Goal: Task Accomplishment & Management: Use online tool/utility

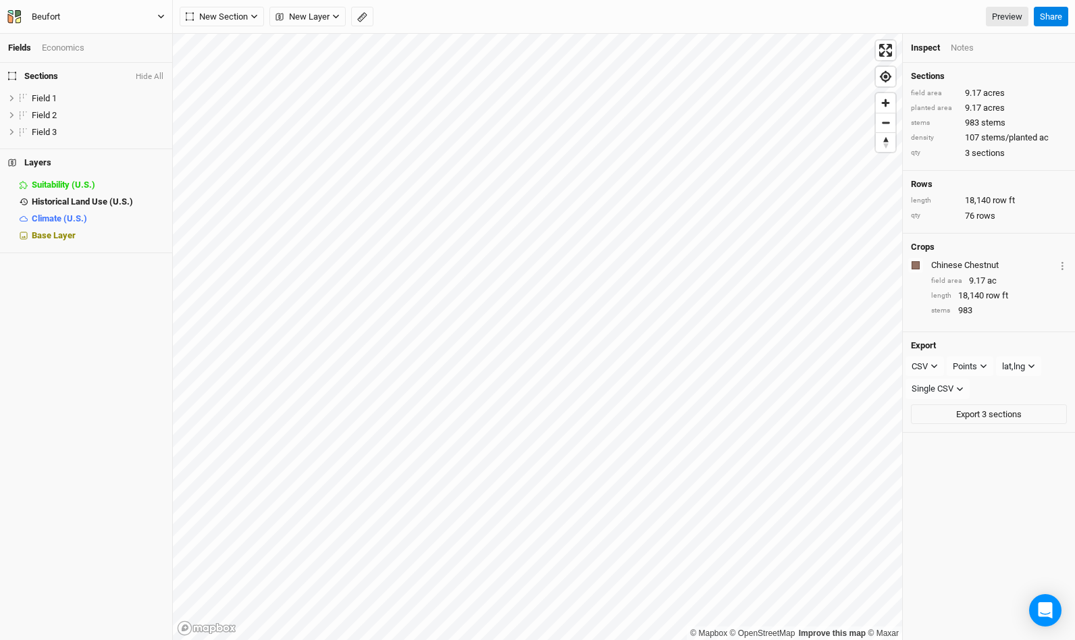
click at [164, 21] on button "Beufort" at bounding box center [86, 16] width 159 height 15
click at [110, 42] on button "Back" at bounding box center [112, 38] width 107 height 18
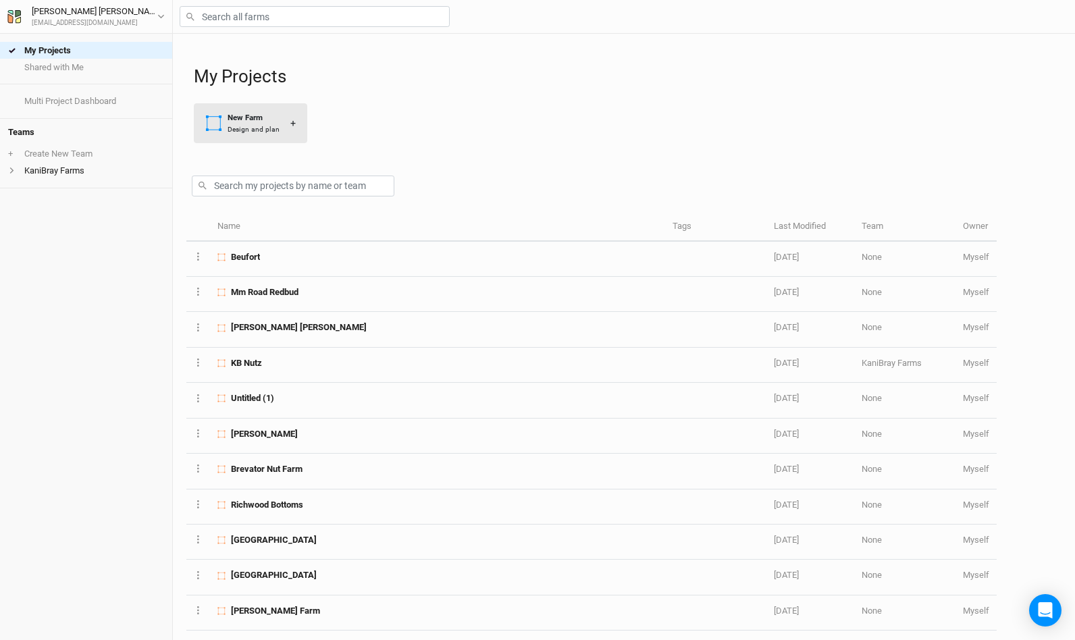
click at [252, 115] on div "New Farm" at bounding box center [254, 117] width 52 height 11
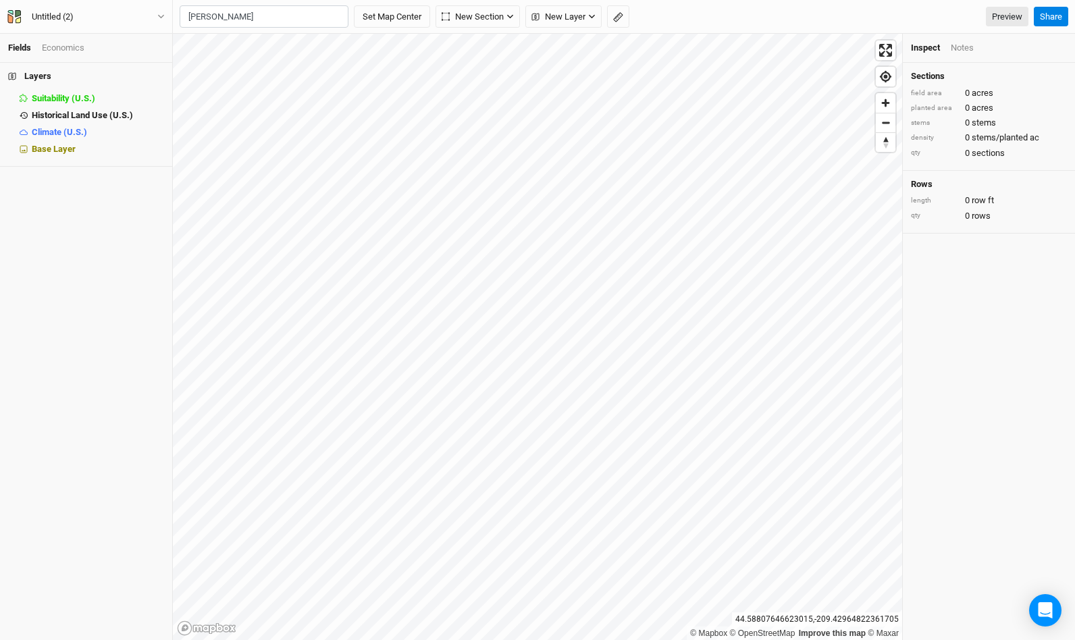
click at [244, 46] on div "[PERSON_NAME][GEOGRAPHIC_DATA]" at bounding box center [291, 51] width 168 height 23
type input "[PERSON_NAME][GEOGRAPHIC_DATA][US_STATE], [GEOGRAPHIC_DATA]"
click at [886, 122] on span "Zoom out" at bounding box center [886, 122] width 20 height 19
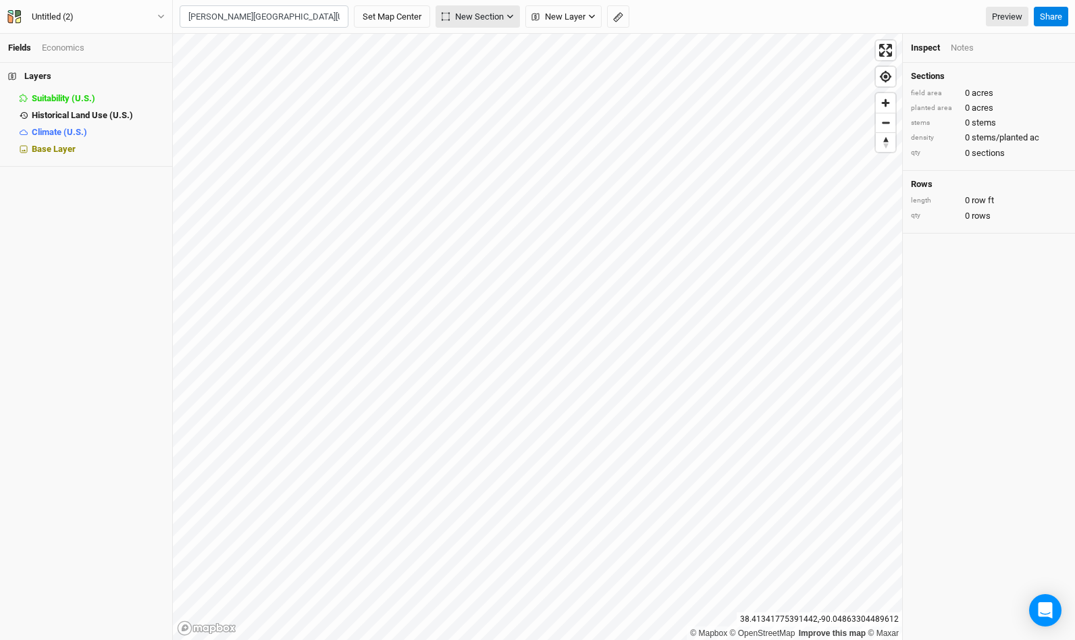
click at [510, 14] on icon "button" at bounding box center [509, 16] width 7 height 7
click at [488, 41] on button "Grid" at bounding box center [491, 46] width 107 height 21
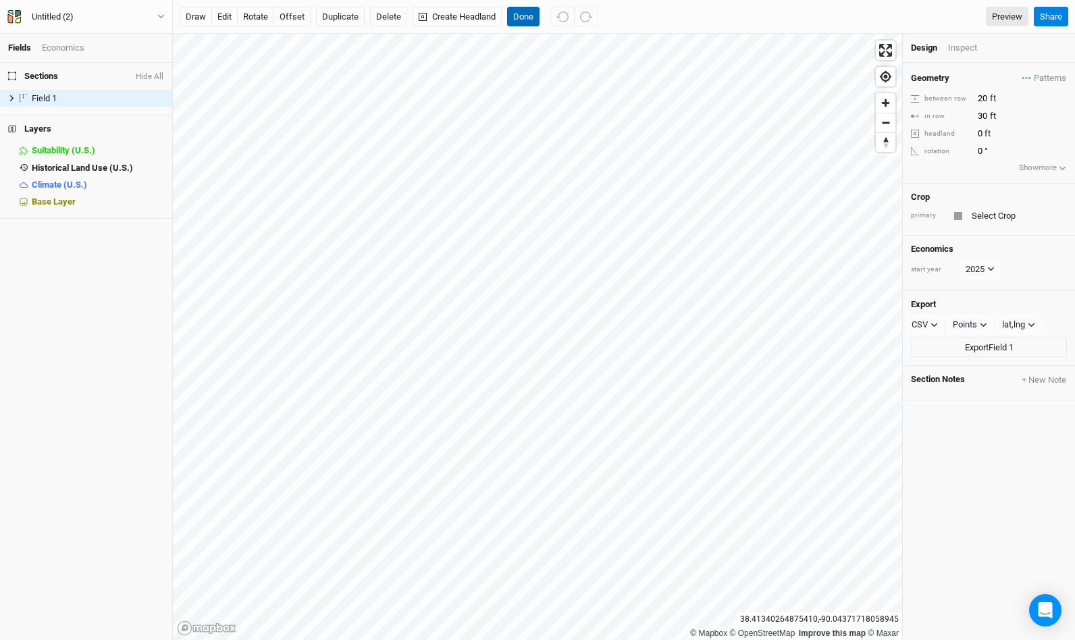
click at [527, 16] on button "Done" at bounding box center [523, 17] width 32 height 20
click at [1001, 208] on input "text" at bounding box center [1017, 216] width 99 height 16
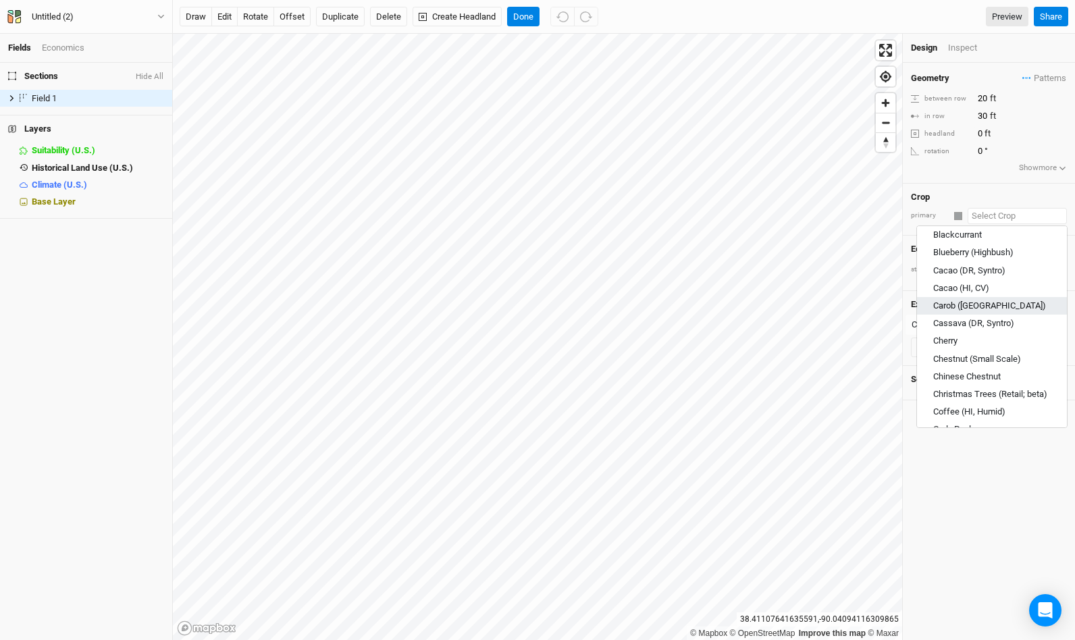
scroll to position [409, 0]
click at [986, 369] on div "Chinese Chestnut" at bounding box center [967, 375] width 68 height 12
type input "Chinese Chestnut"
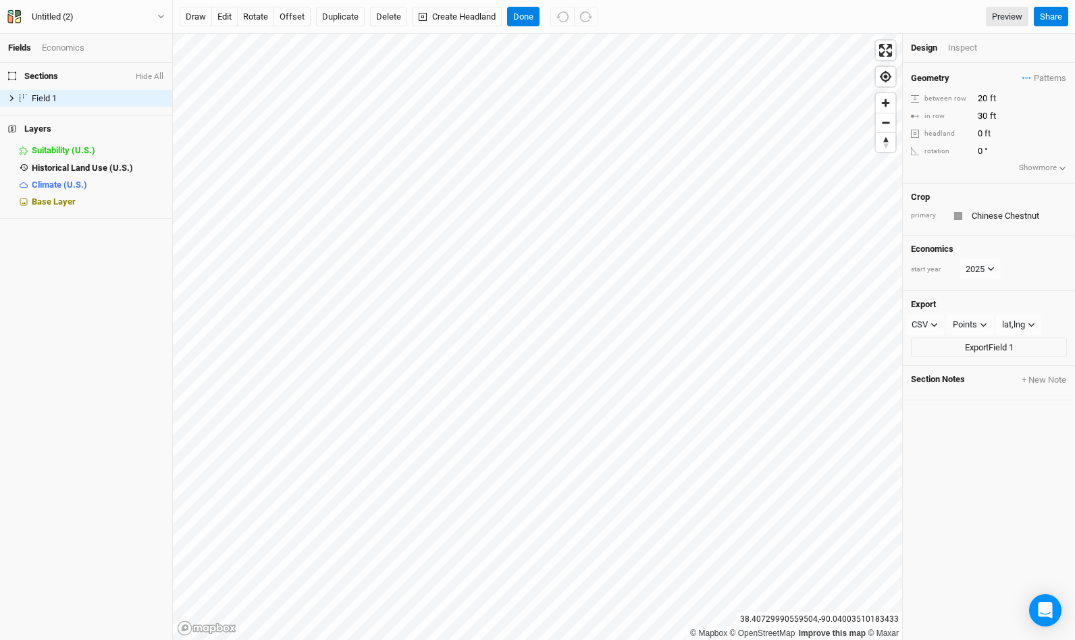
type input "20"
click at [527, 9] on button "Done" at bounding box center [523, 17] width 32 height 20
click at [400, 24] on button "Delete" at bounding box center [388, 17] width 37 height 20
click at [412, 15] on button "Confirm" at bounding box center [398, 17] width 42 height 20
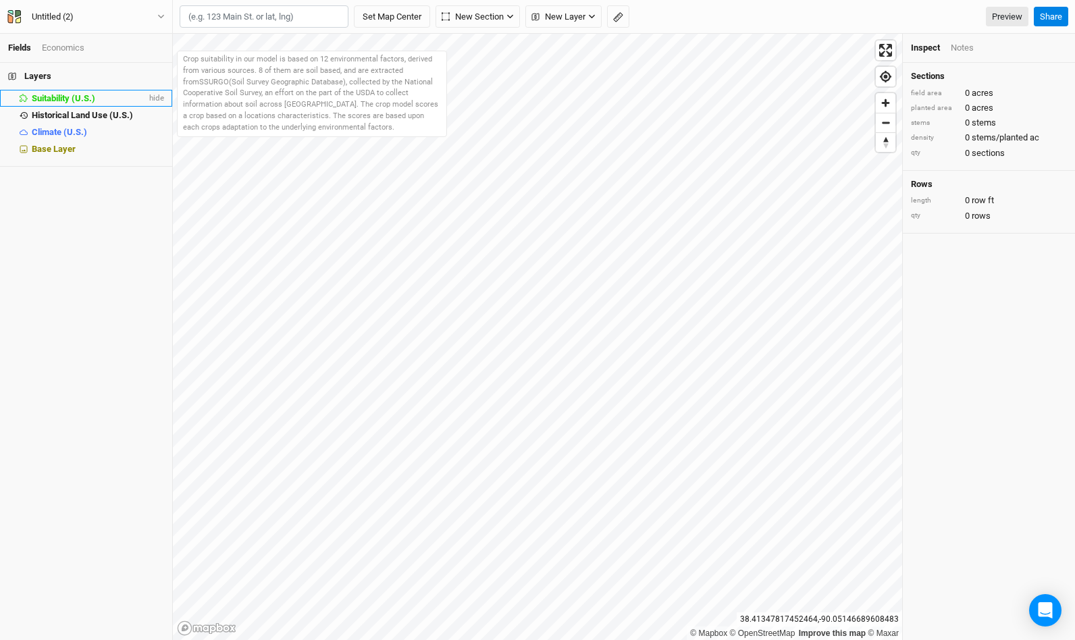
click at [88, 93] on span "Suitability (U.S.)" at bounding box center [63, 98] width 63 height 10
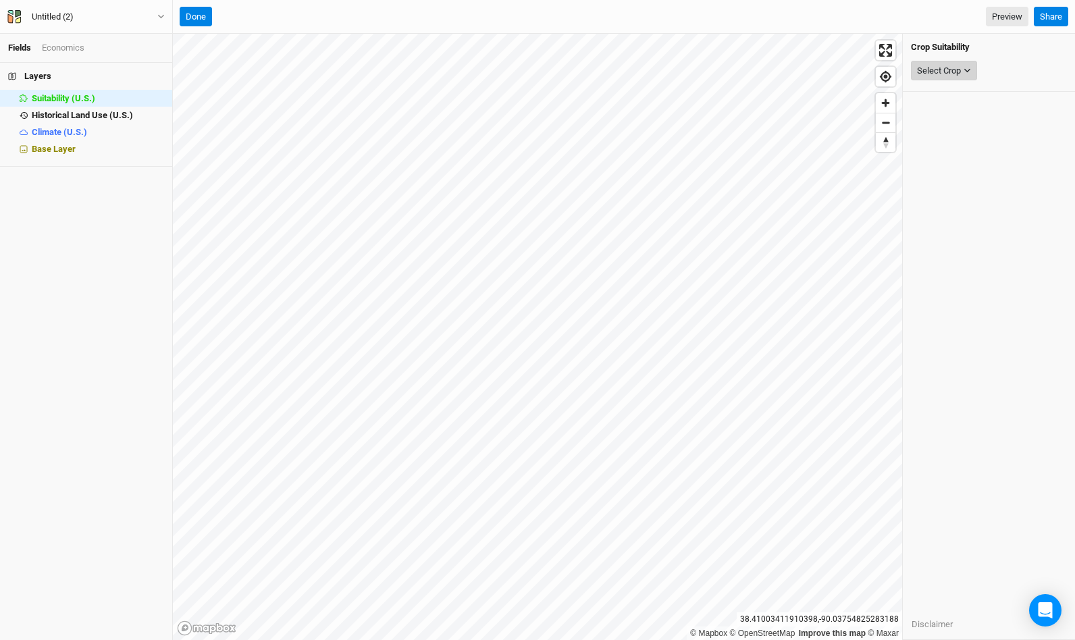
click at [957, 68] on div "Select Crop" at bounding box center [939, 71] width 44 height 14
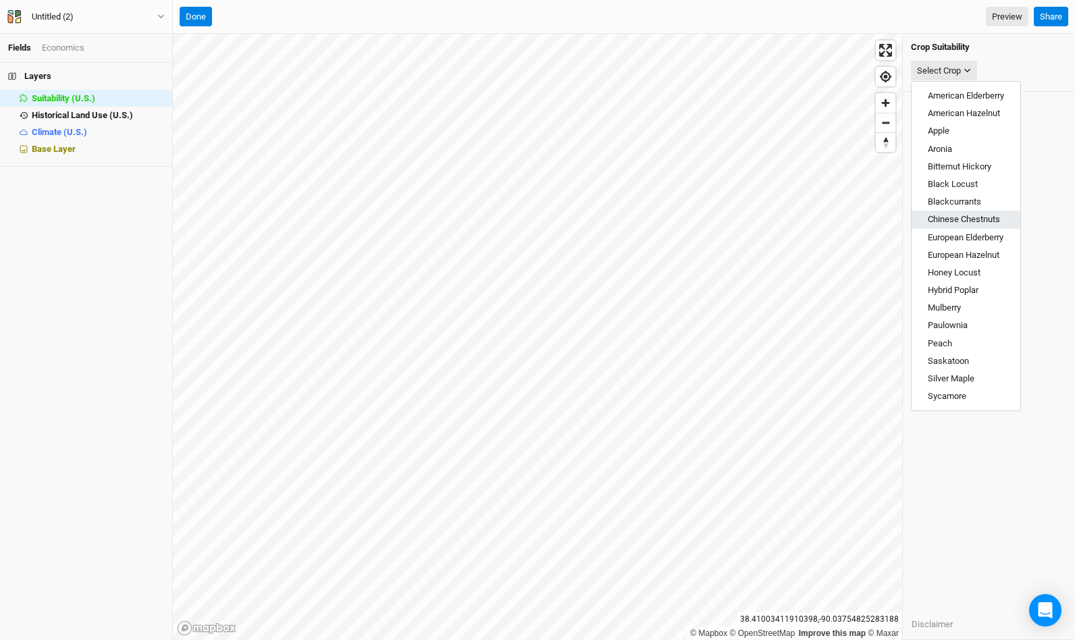
click at [971, 217] on span "Chinese Chestnuts" at bounding box center [964, 219] width 72 height 10
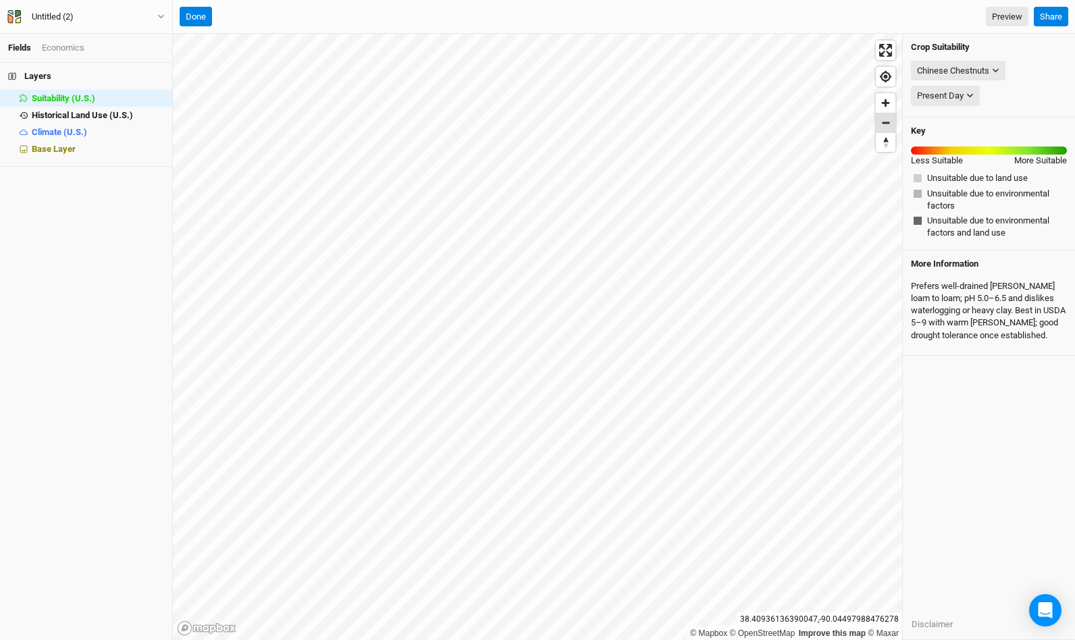
click at [881, 126] on span "Zoom out" at bounding box center [886, 122] width 20 height 19
click at [1001, 70] on button "Chinese Chestnuts" at bounding box center [958, 71] width 95 height 20
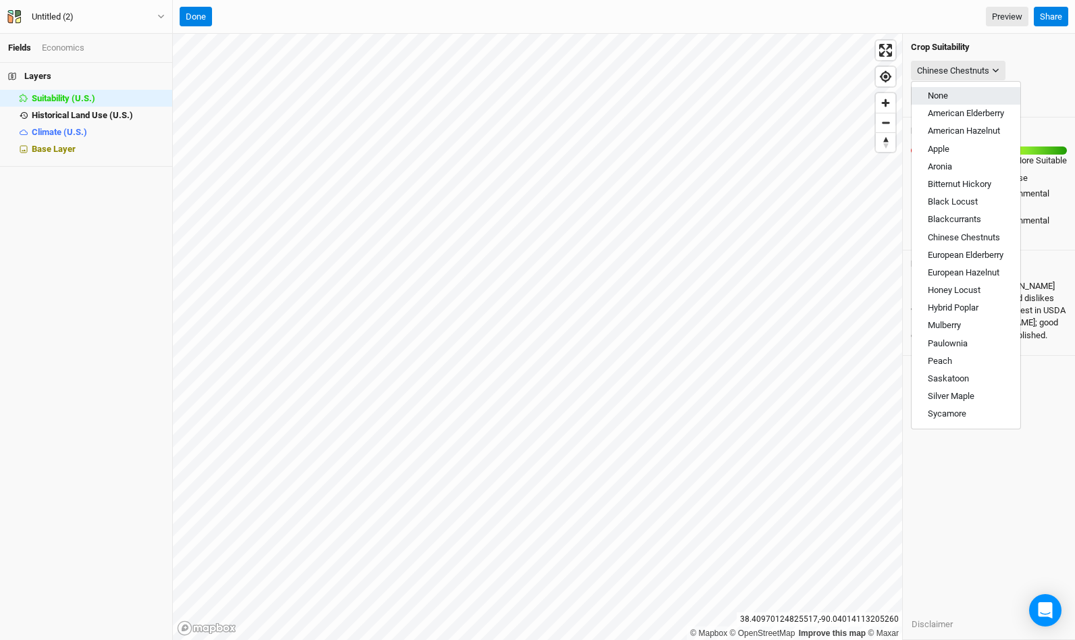
click at [949, 92] on button "None" at bounding box center [966, 96] width 109 height 18
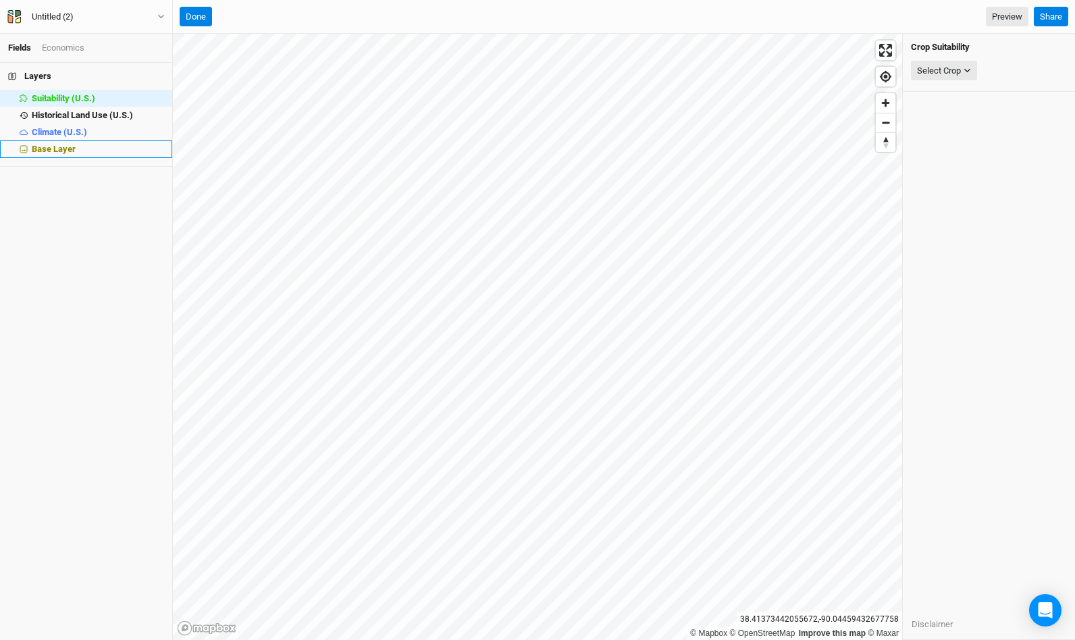
click at [67, 144] on span "Base Layer" at bounding box center [54, 149] width 44 height 10
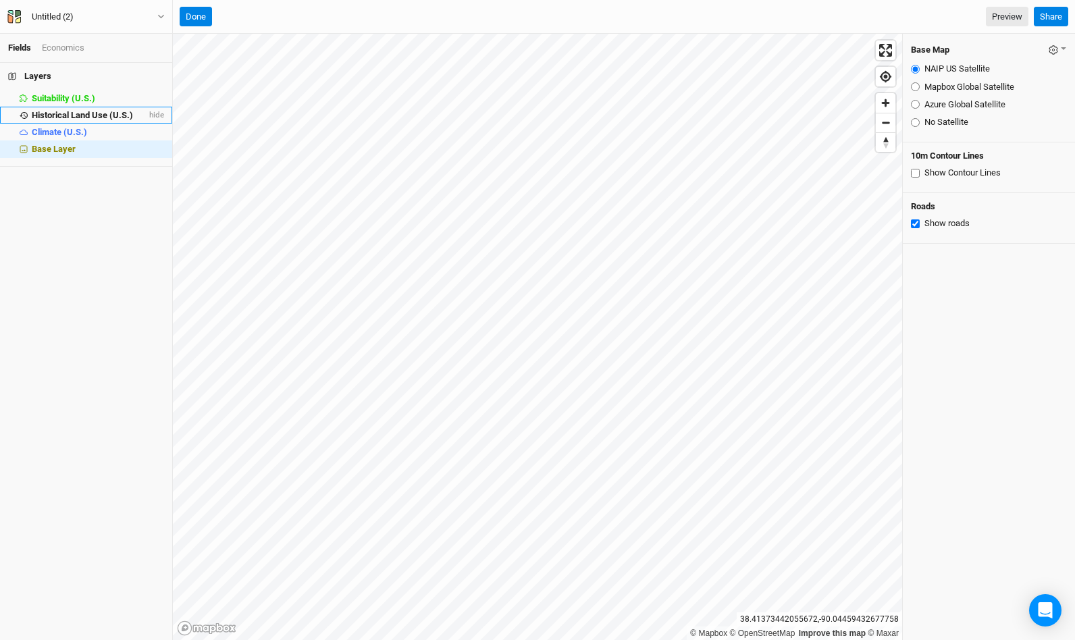
click at [80, 115] on span "Historical Land Use (U.S.)" at bounding box center [82, 115] width 101 height 10
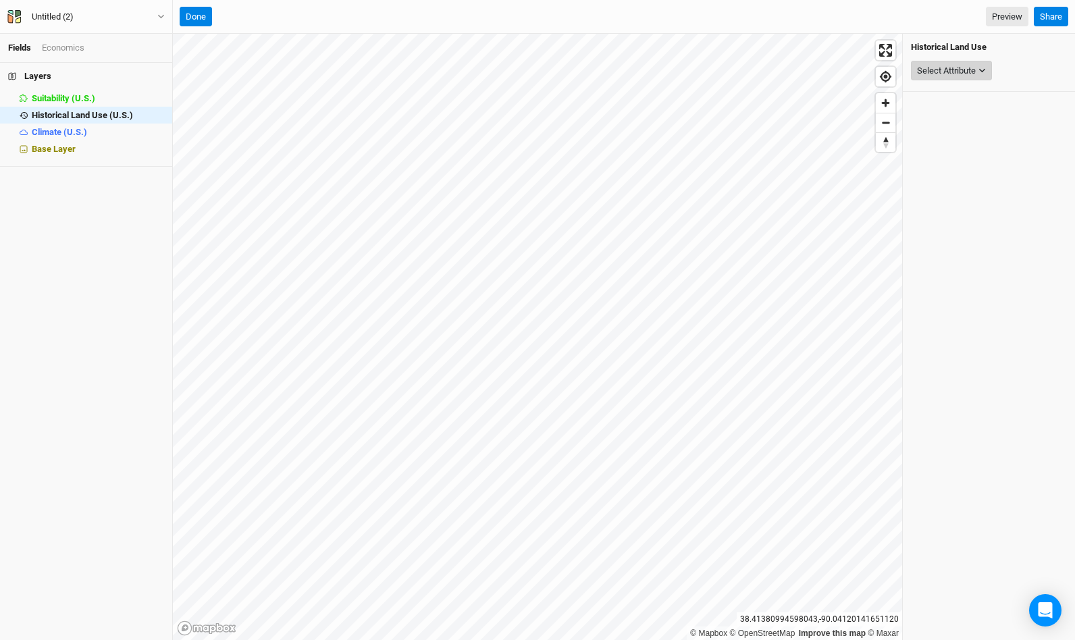
click at [962, 68] on div "Select Attribute" at bounding box center [946, 71] width 59 height 14
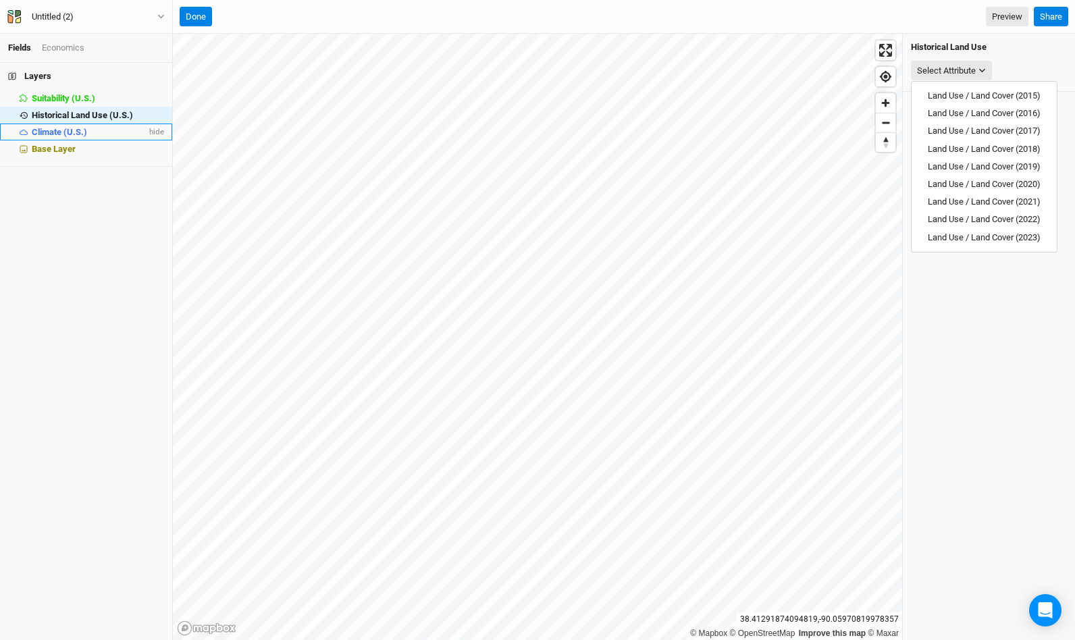
click at [50, 130] on span "Climate (U.S.)" at bounding box center [59, 132] width 55 height 10
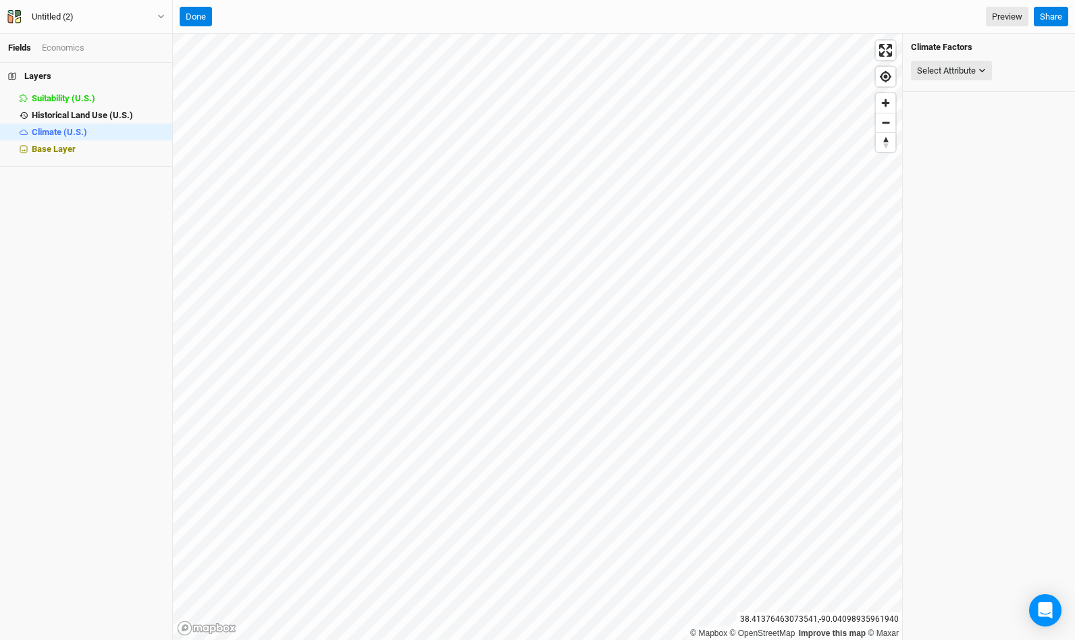
click at [966, 80] on div "Select Attribute Precipitation USDA Hardiness Zones (2023) USDA Hardiness Zones…" at bounding box center [989, 71] width 156 height 26
click at [974, 68] on div "Select Attribute" at bounding box center [946, 71] width 59 height 14
click at [967, 91] on button "Precipitation" at bounding box center [978, 96] width 182 height 18
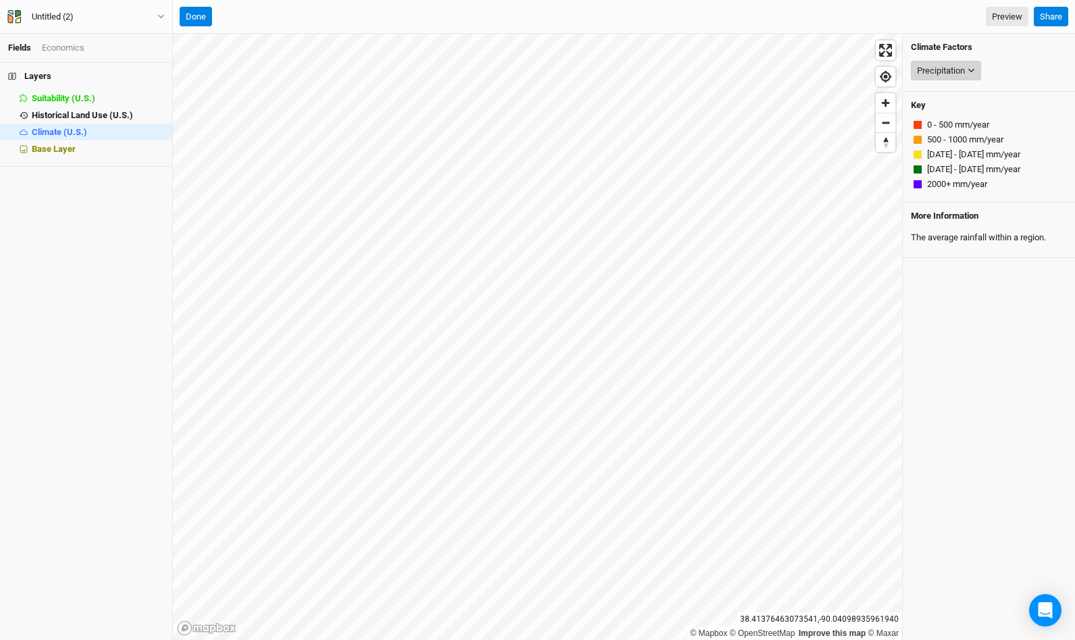
click at [965, 72] on div "Precipitation" at bounding box center [941, 71] width 48 height 14
click at [952, 132] on span "USDA Hardiness Zones (2023)" at bounding box center [961, 131] width 117 height 10
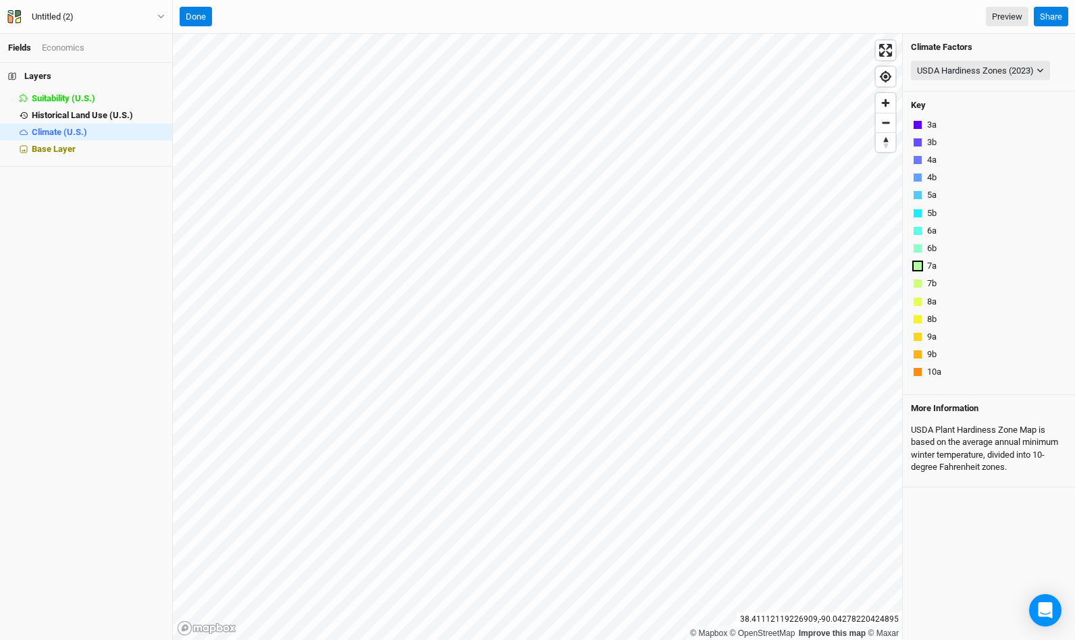
scroll to position [14, 0]
click at [989, 69] on div "USDA Hardiness Zones (2023)" at bounding box center [975, 71] width 117 height 14
click at [933, 94] on button "None" at bounding box center [978, 96] width 182 height 18
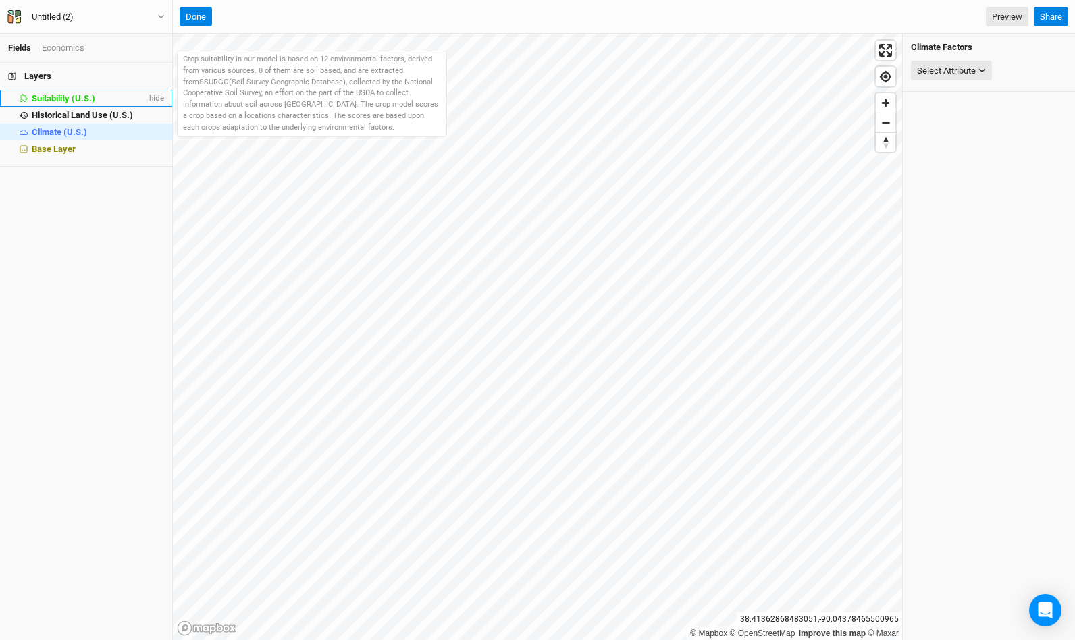
click at [71, 90] on li "Suitability (U.S.) hide" at bounding box center [86, 98] width 172 height 17
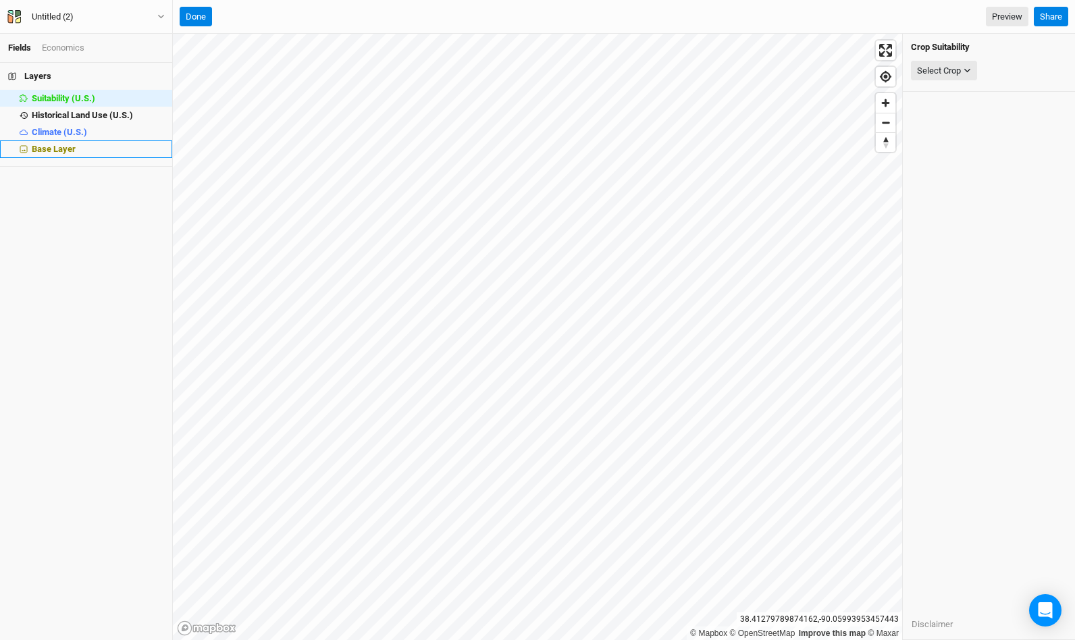
click at [66, 146] on span "Base Layer" at bounding box center [54, 149] width 44 height 10
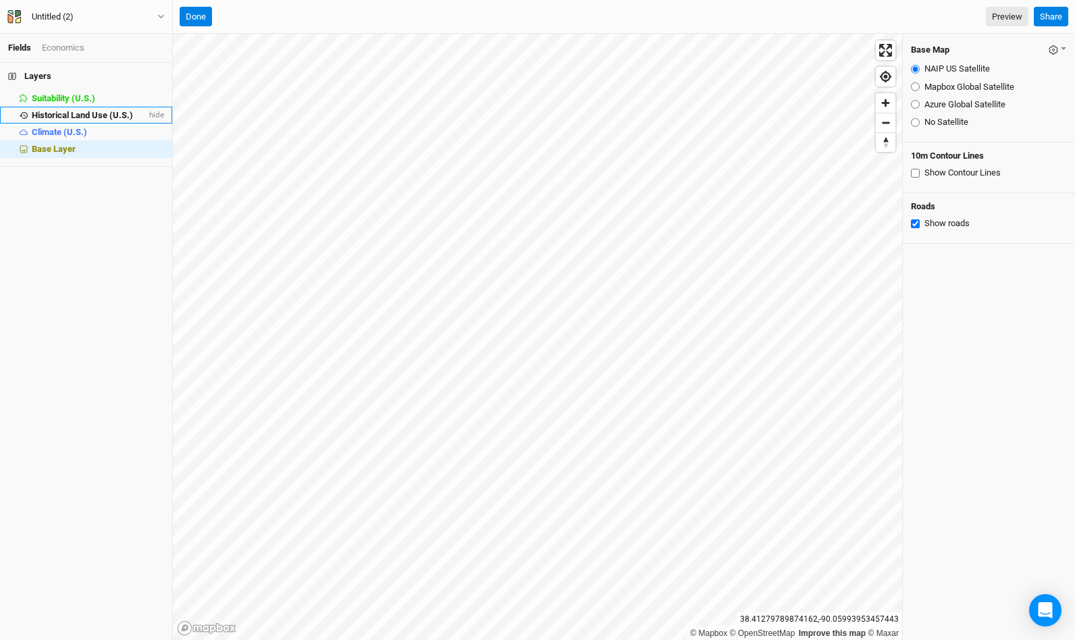
click at [79, 113] on span "Historical Land Use (U.S.)" at bounding box center [82, 115] width 101 height 10
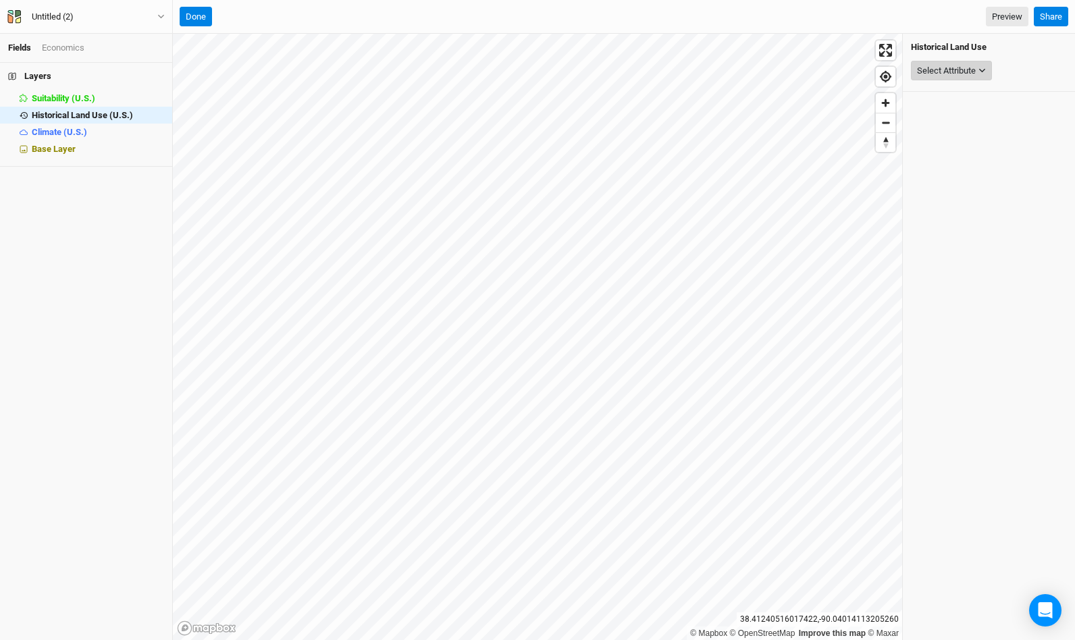
click at [983, 75] on button "Select Attribute" at bounding box center [951, 71] width 81 height 20
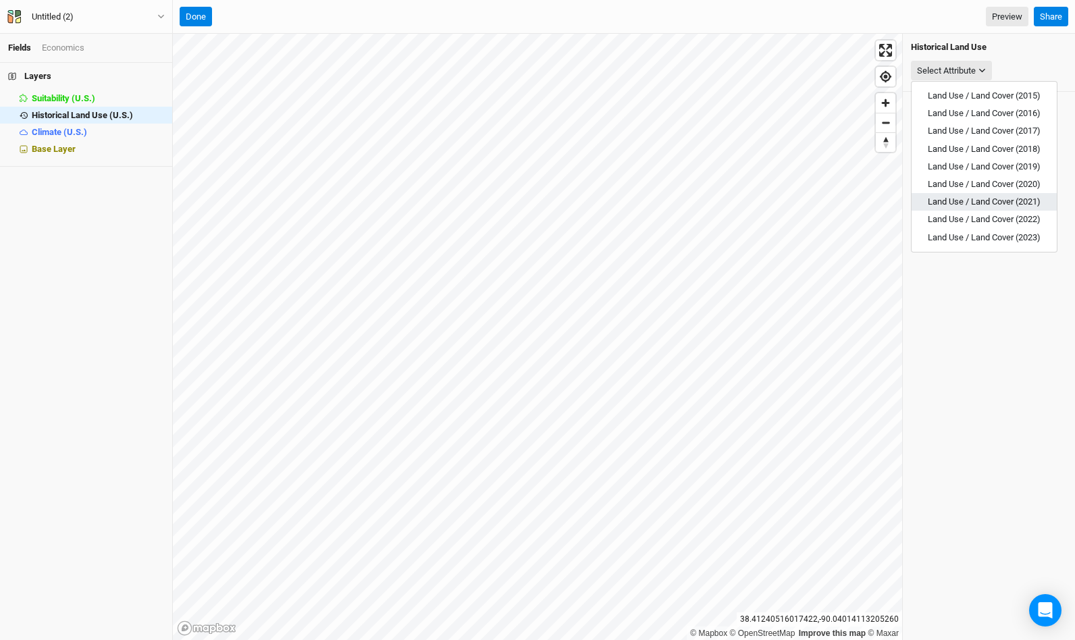
scroll to position [0, 0]
click at [982, 236] on span "Land Use / Land Cover (2023)" at bounding box center [984, 237] width 113 height 10
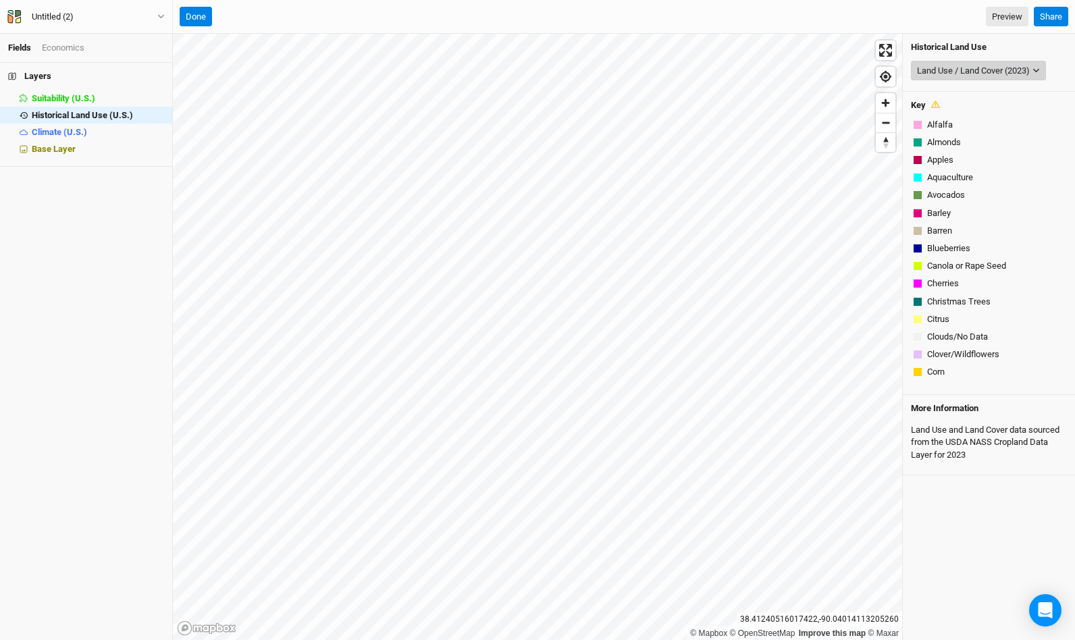
click at [1009, 76] on div "Land Use / Land Cover (2023)" at bounding box center [973, 71] width 113 height 14
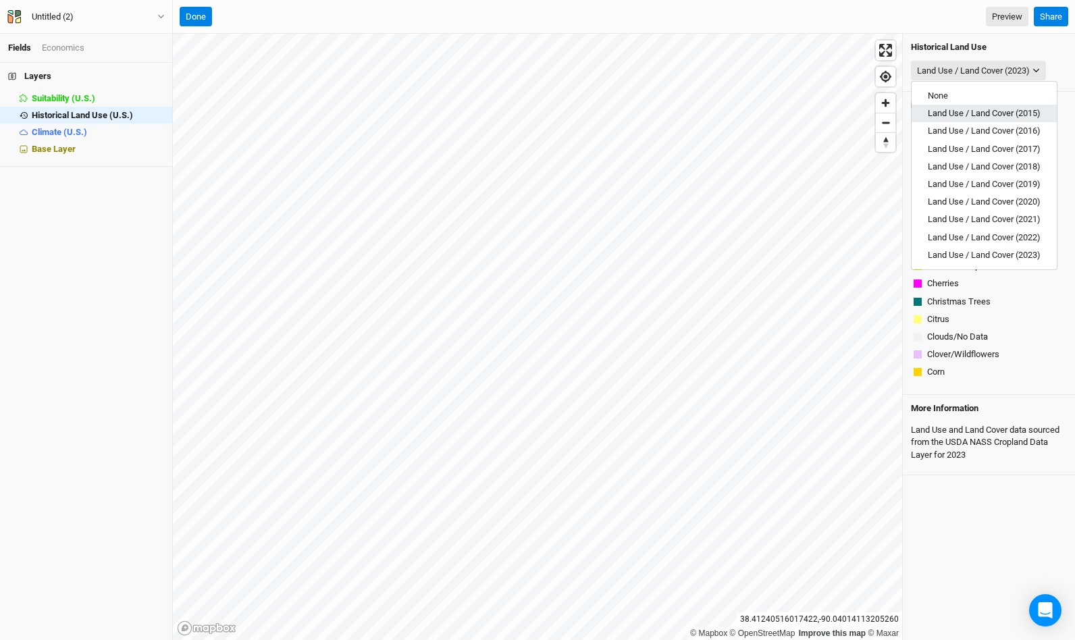
click at [986, 111] on span "Land Use / Land Cover (2015)" at bounding box center [984, 113] width 113 height 10
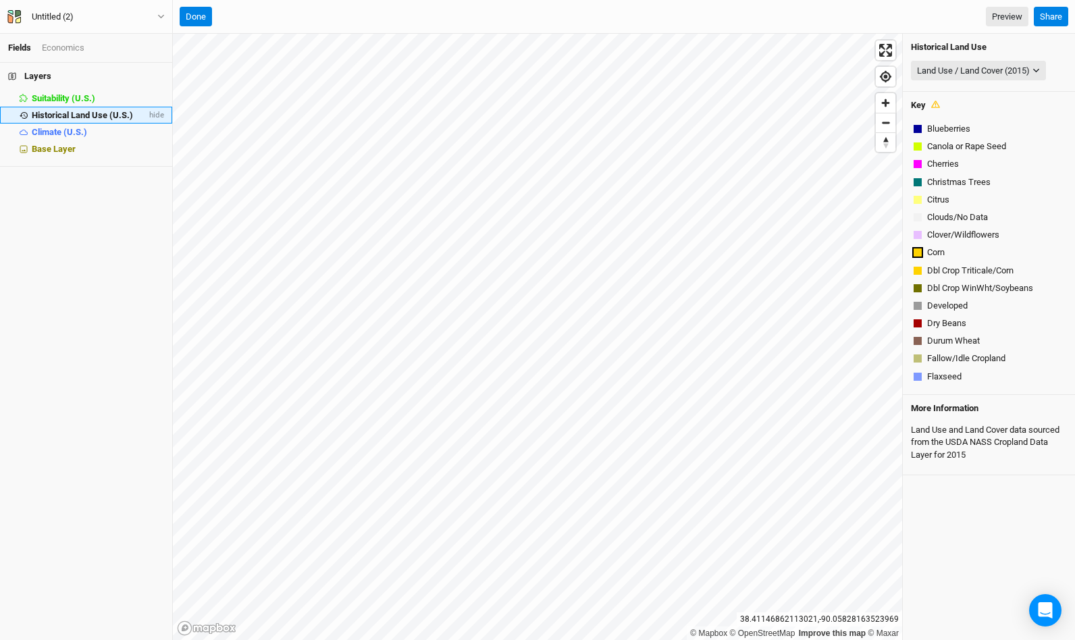
scroll to position [523, 0]
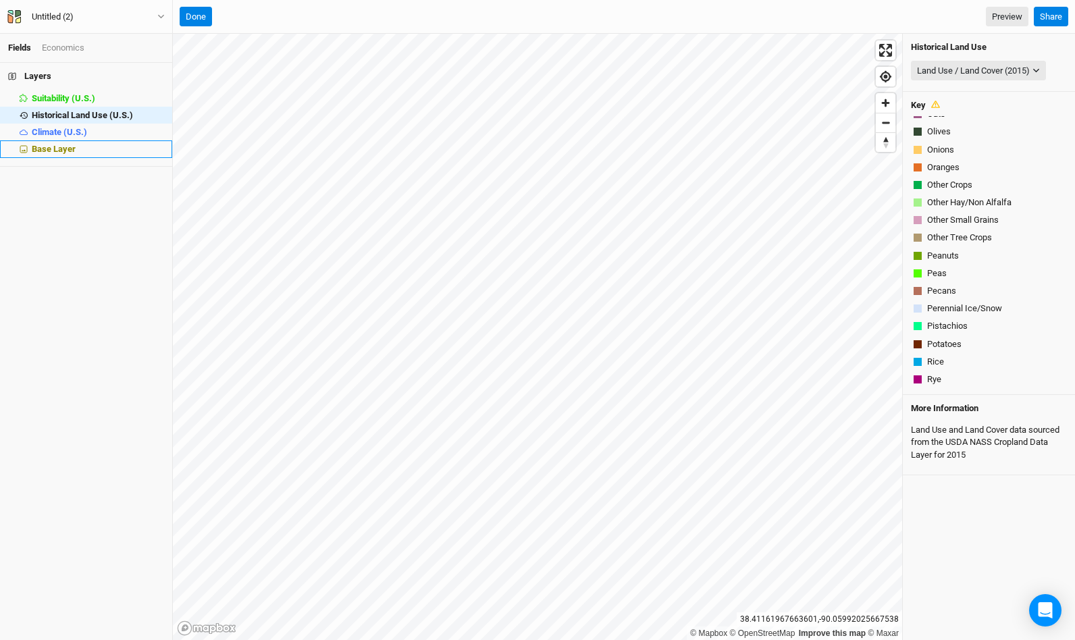
click at [53, 148] on span "Base Layer" at bounding box center [54, 149] width 44 height 10
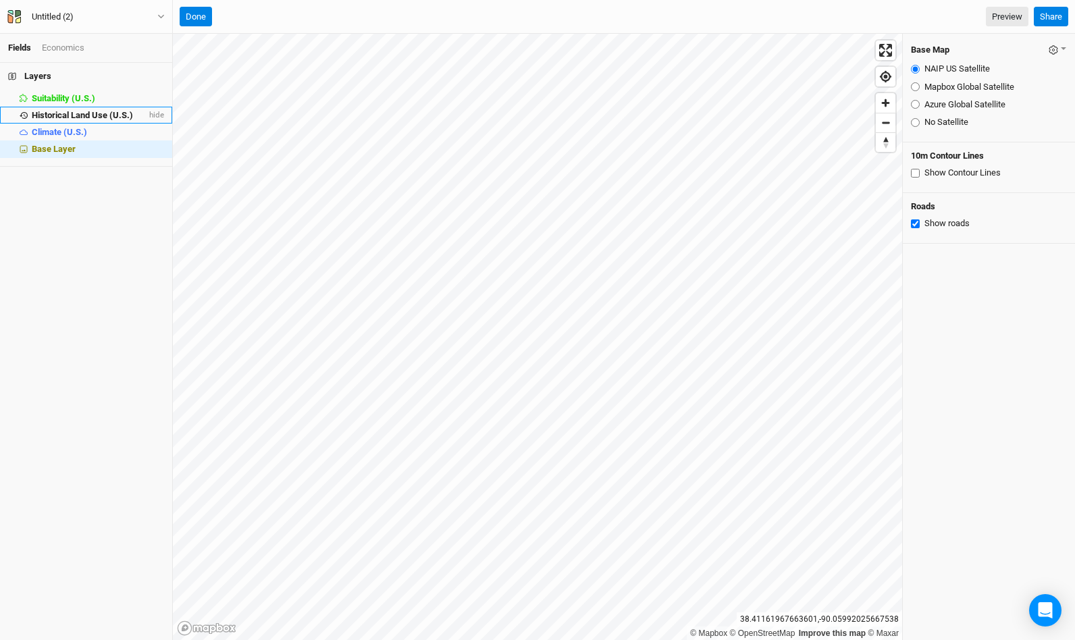
click at [63, 117] on span "Historical Land Use (U.S.)" at bounding box center [82, 115] width 101 height 10
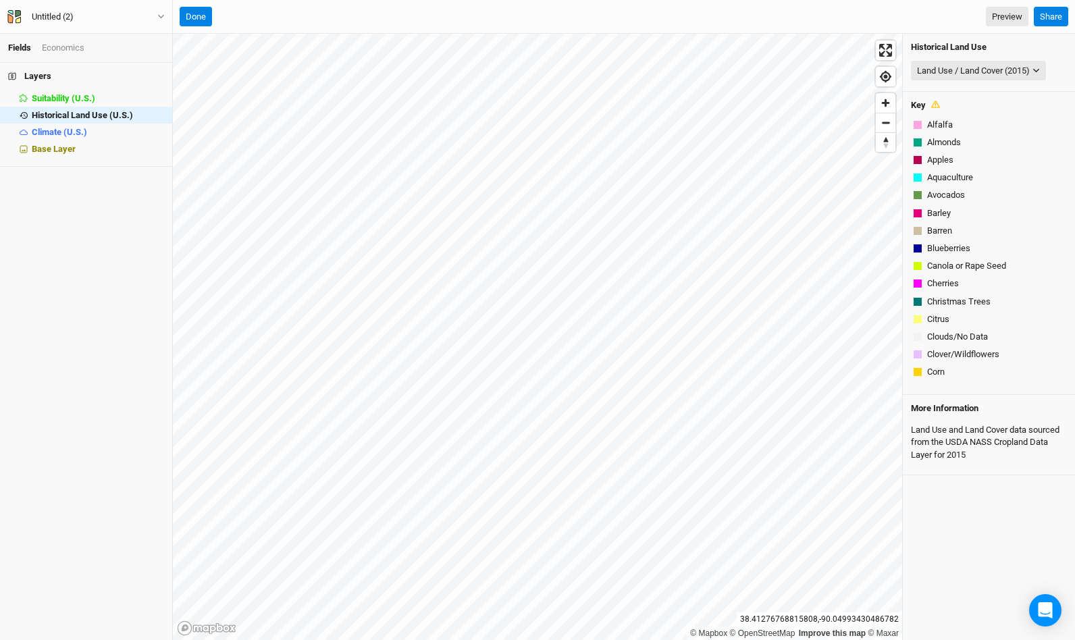
scroll to position [260, 0]
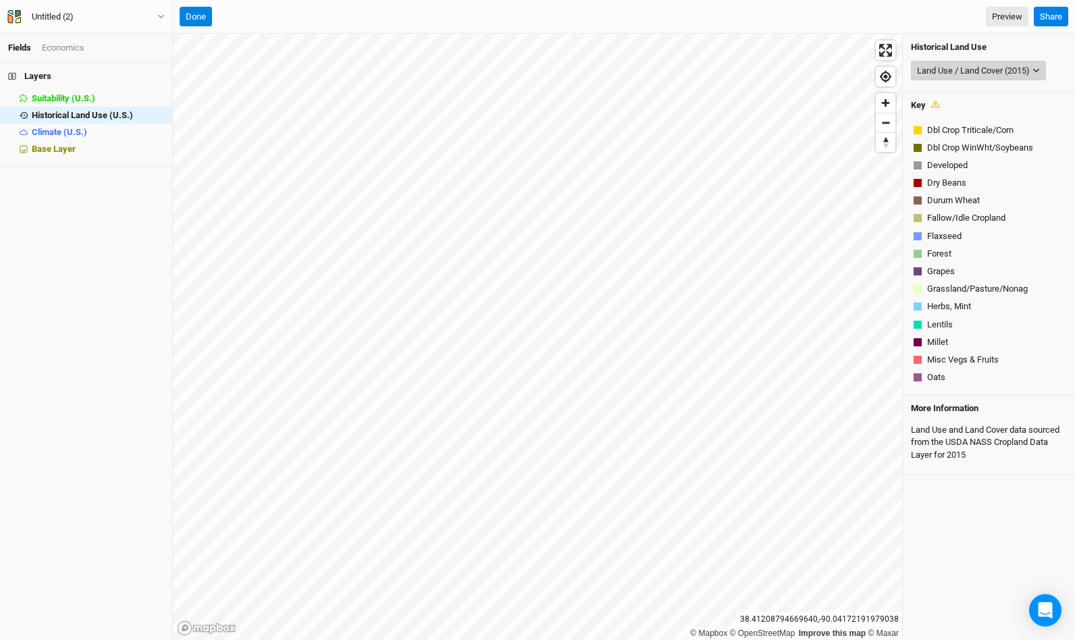
click at [986, 76] on div "Land Use / Land Cover (2015)" at bounding box center [973, 71] width 113 height 14
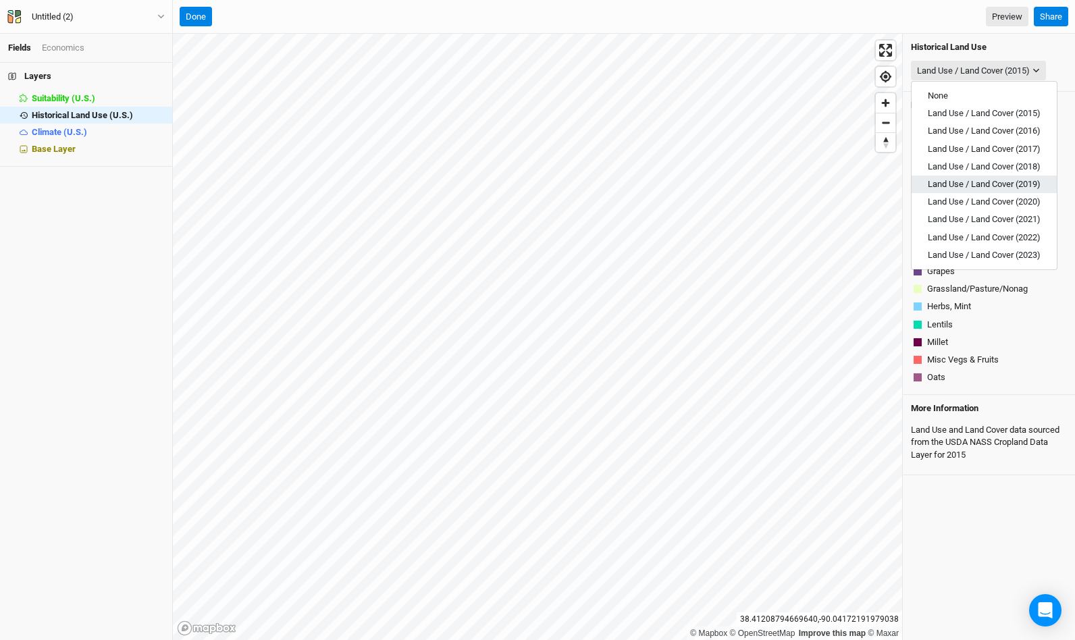
scroll to position [0, 0]
click at [948, 89] on button "None" at bounding box center [984, 96] width 145 height 18
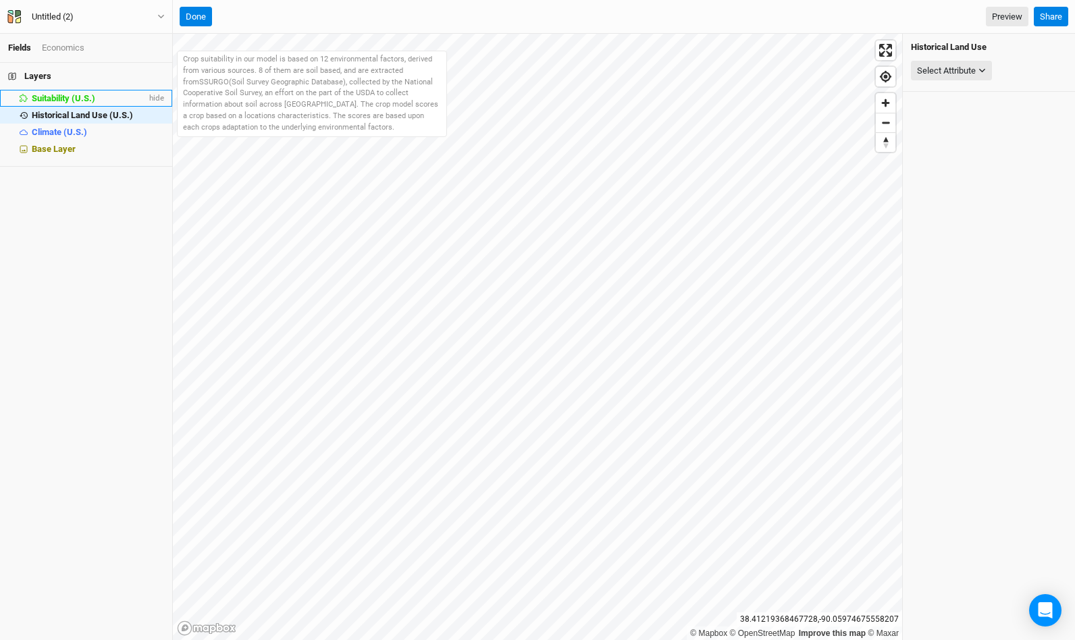
click at [88, 98] on span "Suitability (U.S.)" at bounding box center [63, 98] width 63 height 10
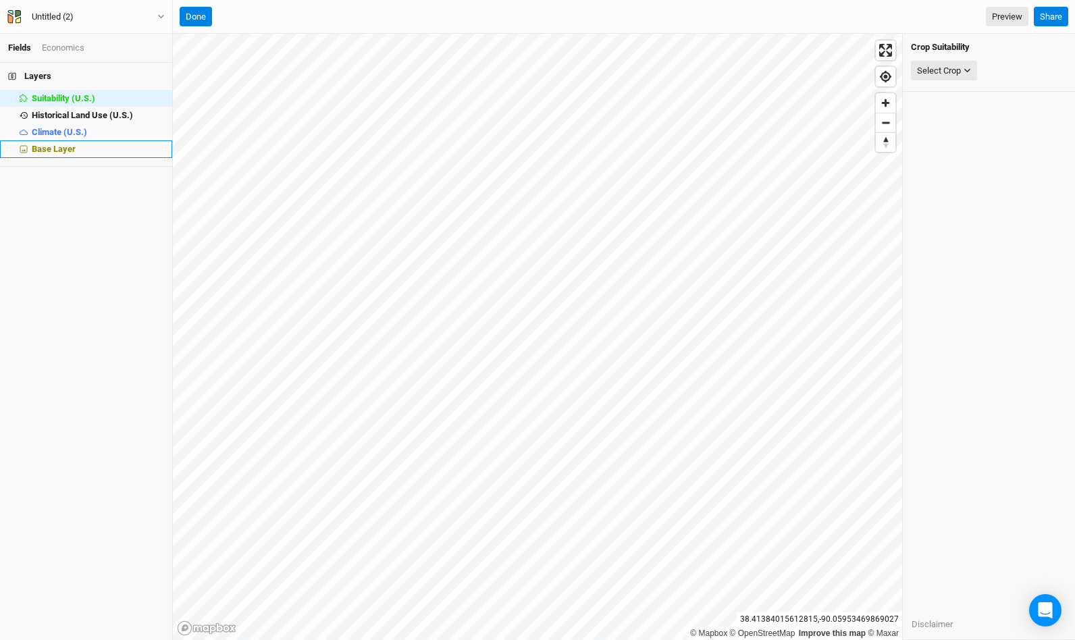
click at [61, 145] on span "Base Layer" at bounding box center [54, 149] width 44 height 10
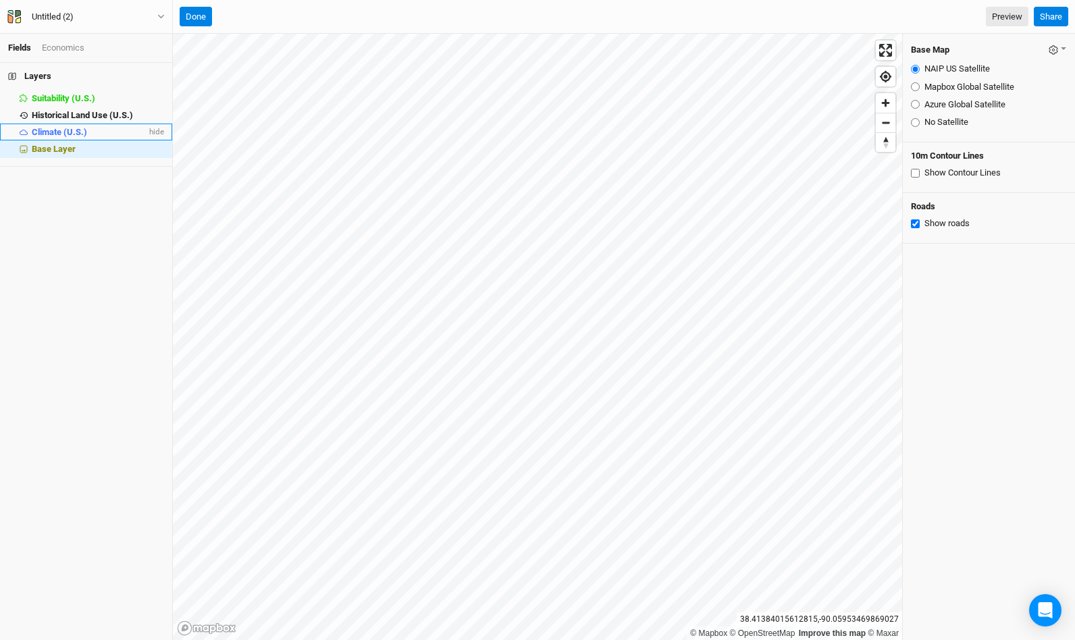
click at [61, 127] on span "Climate (U.S.)" at bounding box center [59, 132] width 55 height 10
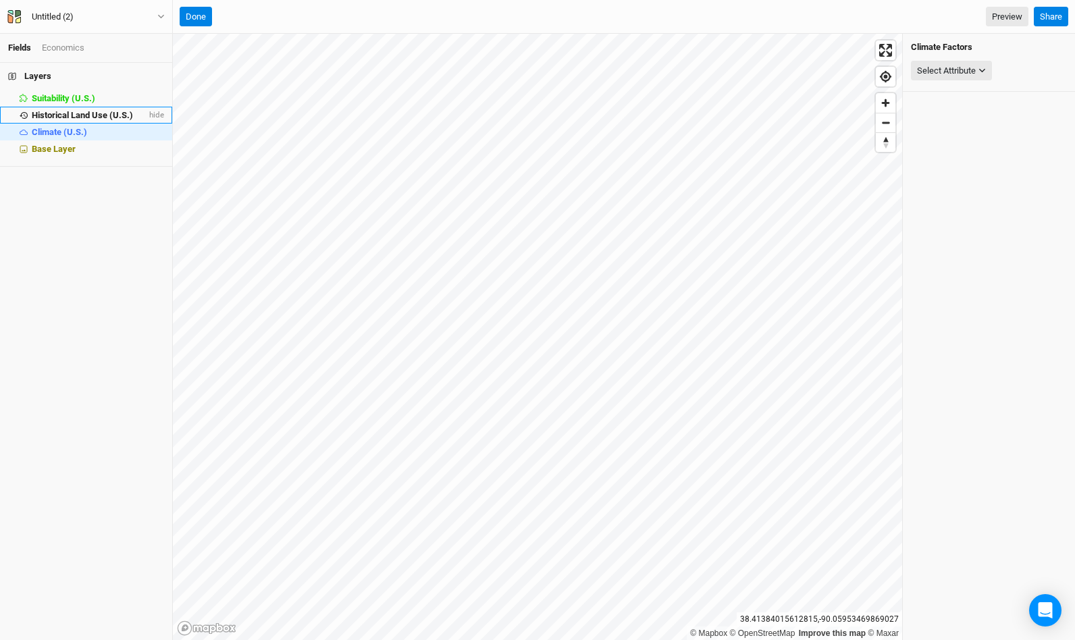
click at [68, 113] on span "Historical Land Use (U.S.)" at bounding box center [82, 115] width 101 height 10
click at [68, 48] on div "Economics" at bounding box center [63, 48] width 43 height 12
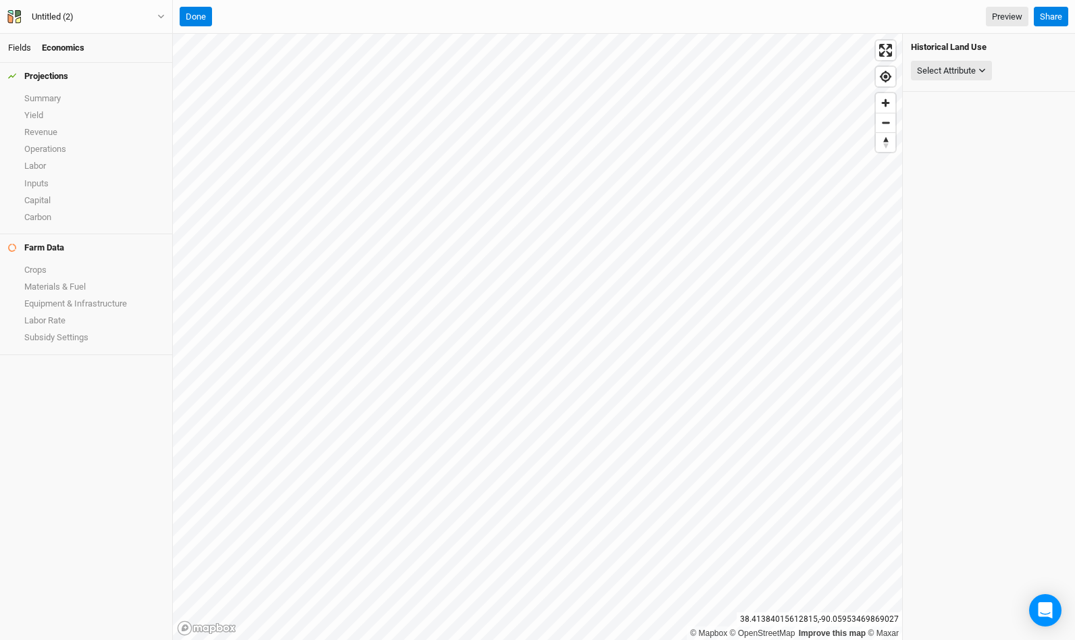
click at [18, 44] on link "Fields" at bounding box center [19, 48] width 23 height 10
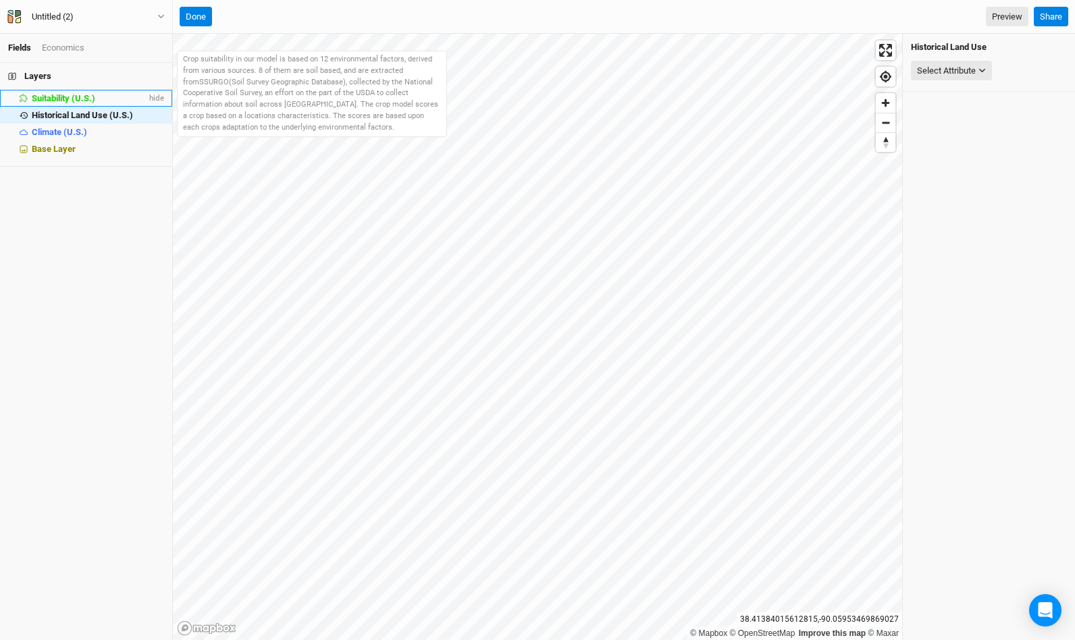
click at [74, 97] on span "Suitability (U.S.)" at bounding box center [63, 98] width 63 height 10
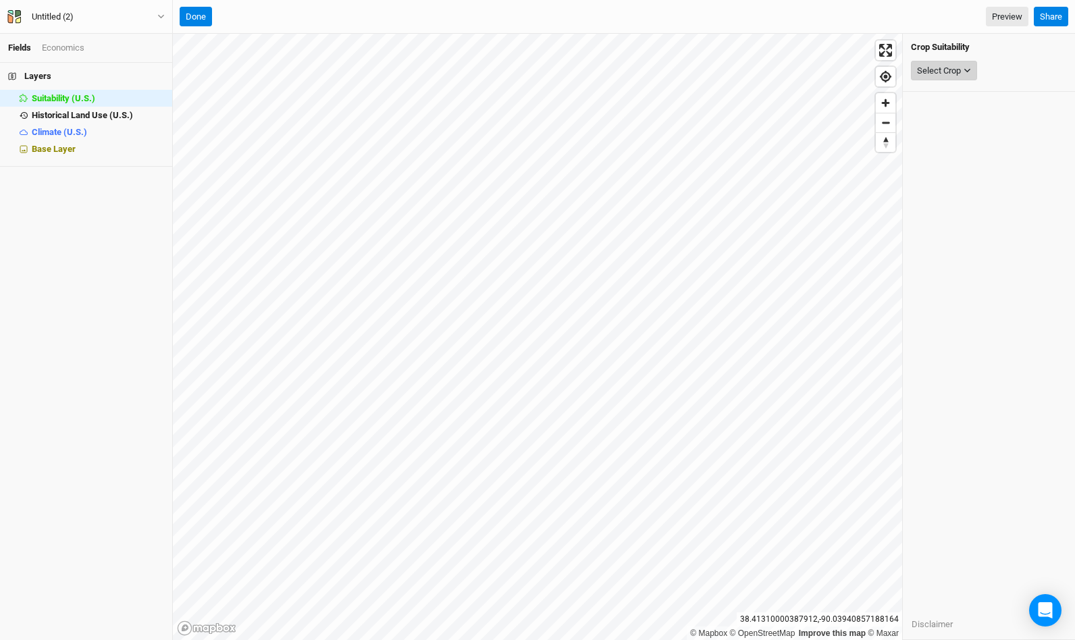
click at [951, 78] on button "Select Crop" at bounding box center [944, 71] width 66 height 20
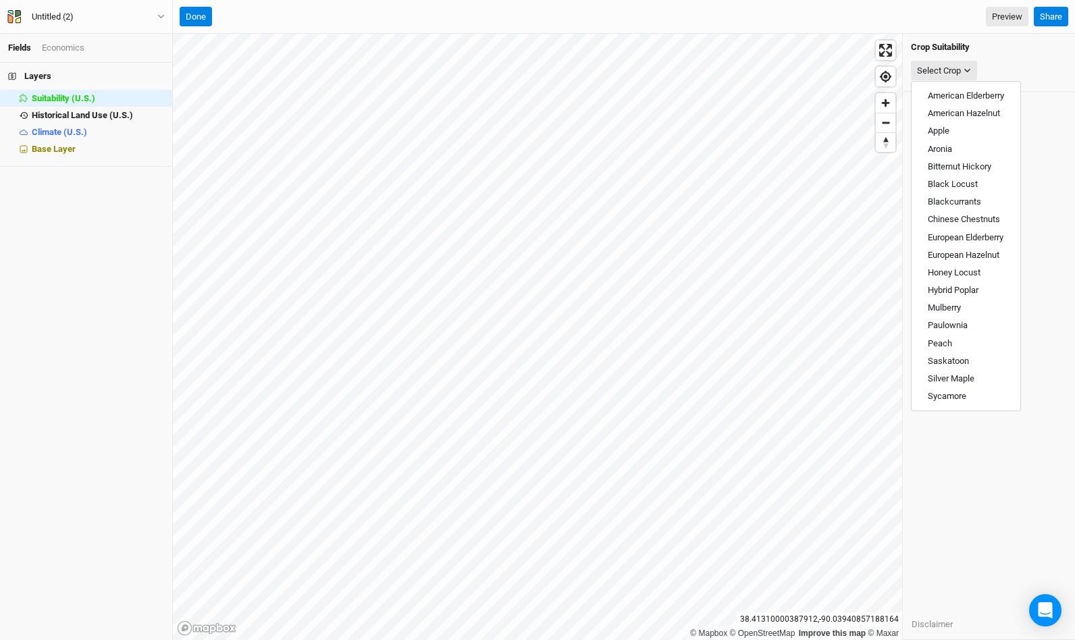
click at [1036, 228] on div "Crop Suitability Select Crop Disclaimer" at bounding box center [989, 337] width 172 height 606
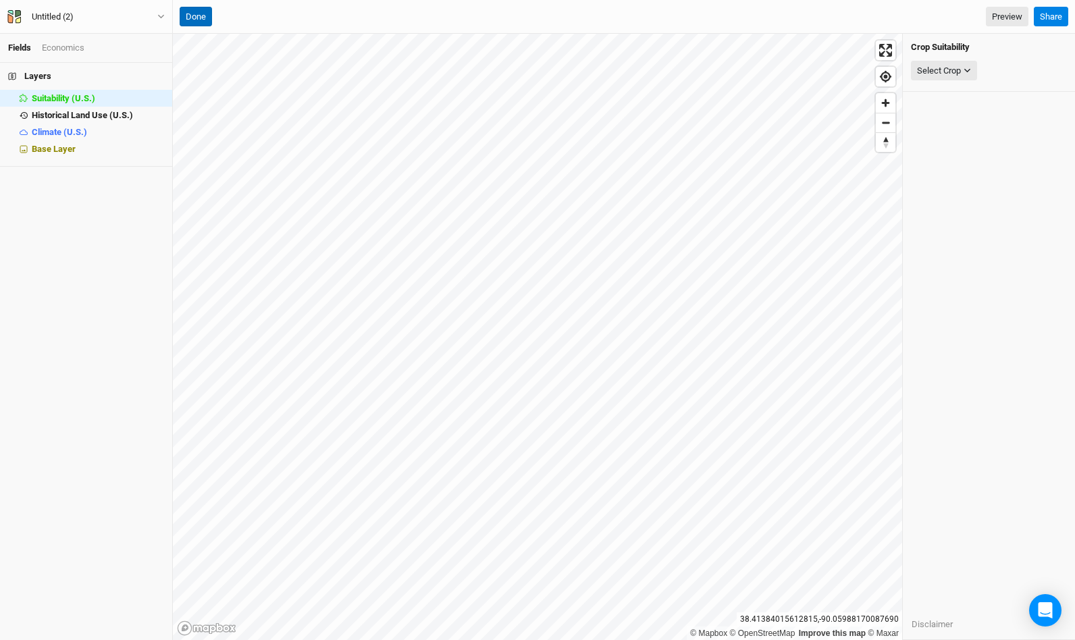
click at [186, 24] on button "Done" at bounding box center [196, 17] width 32 height 20
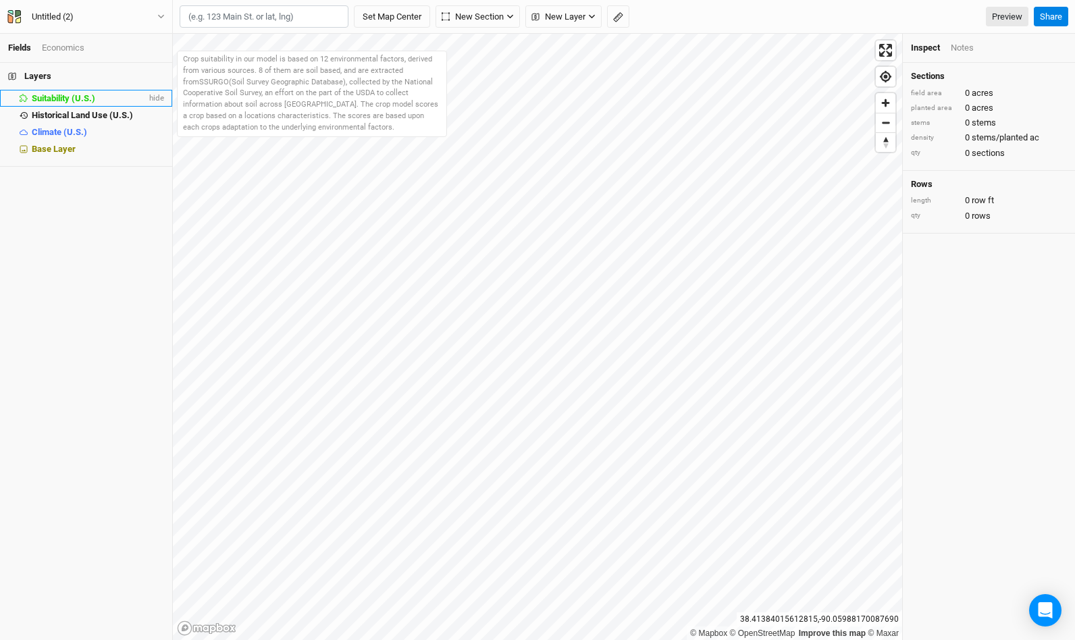
click at [53, 95] on span "Suitability (U.S.)" at bounding box center [63, 98] width 63 height 10
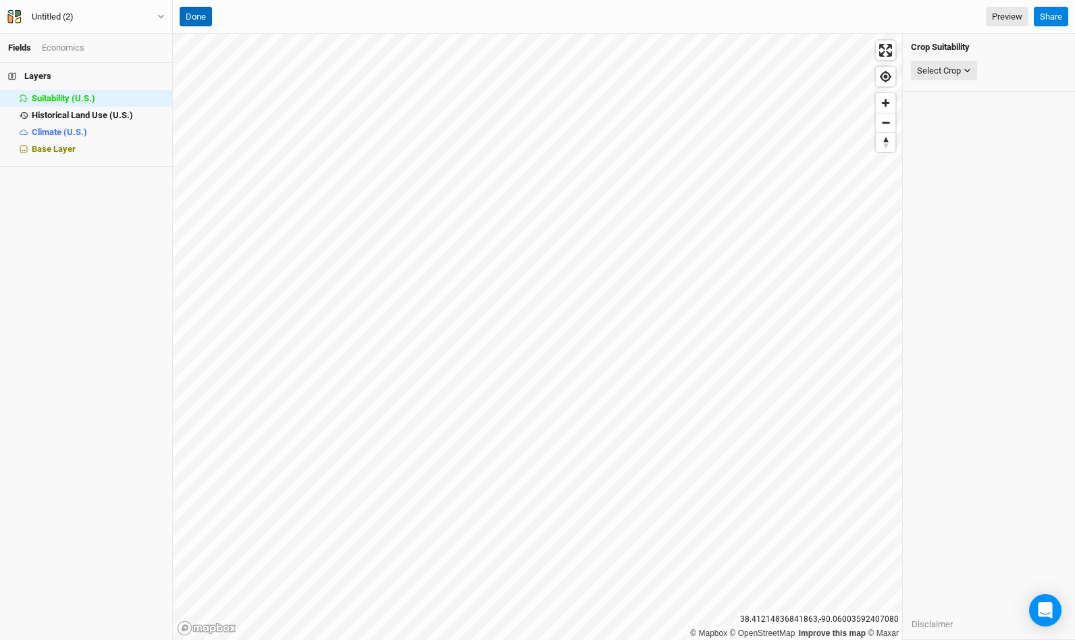
click at [204, 16] on button "Done" at bounding box center [196, 17] width 32 height 20
